Goal: Contribute content: Add original content to the website for others to see

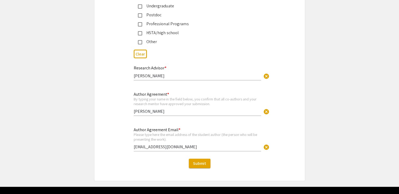
scroll to position [1306, 0]
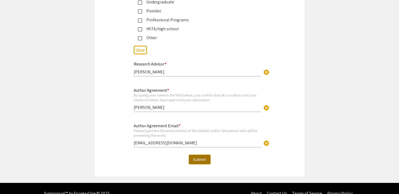
click at [201, 157] on span "Submit" at bounding box center [199, 160] width 13 height 6
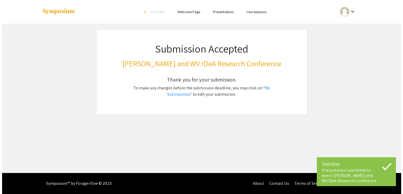
scroll to position [0, 0]
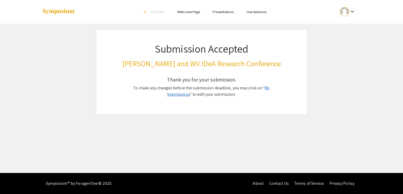
click at [270, 89] on link "My Submissions" at bounding box center [218, 91] width 102 height 12
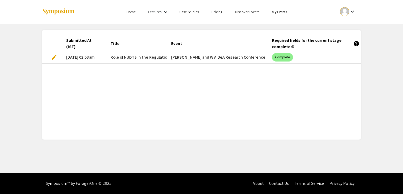
click at [56, 55] on span "edit" at bounding box center [54, 57] width 6 height 6
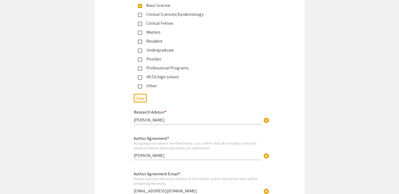
scroll to position [1306, 0]
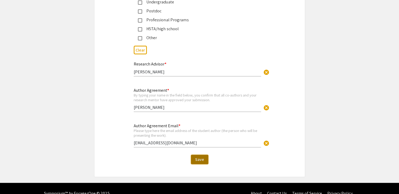
click at [196, 157] on span "Save" at bounding box center [199, 160] width 9 height 6
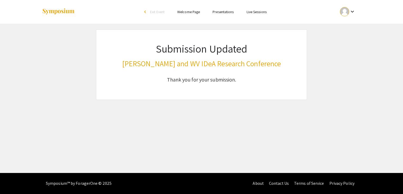
click at [221, 8] on ul "Skip navigation arrow_back_ios Exit Event Welcome Page Presentations Live Sessi…" at bounding box center [201, 12] width 105 height 24
click at [221, 10] on link "Presentations" at bounding box center [222, 11] width 21 height 5
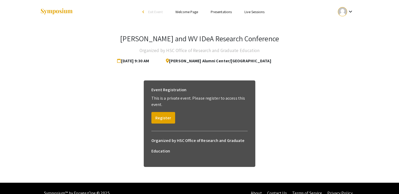
click at [247, 10] on link "Live Sessions" at bounding box center [254, 11] width 20 height 5
click at [254, 12] on link "Live Sessions" at bounding box center [254, 11] width 20 height 5
click at [181, 13] on link "Welcome Page" at bounding box center [186, 11] width 23 height 5
click at [215, 9] on li "Presentations" at bounding box center [221, 12] width 34 height 6
click at [216, 10] on link "Presentations" at bounding box center [221, 11] width 21 height 5
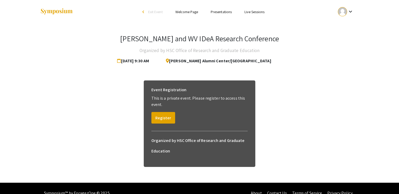
click at [156, 14] on span "Exit Event" at bounding box center [155, 11] width 14 height 5
